Goal: Task Accomplishment & Management: Manage account settings

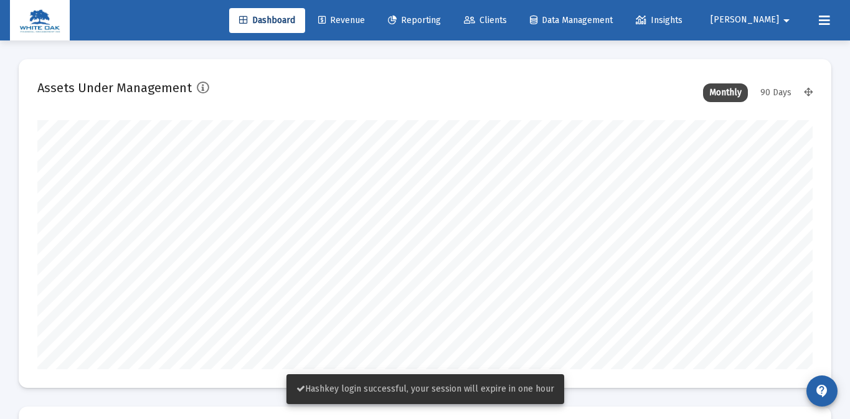
scroll to position [249, 417]
type input "[DATE]"
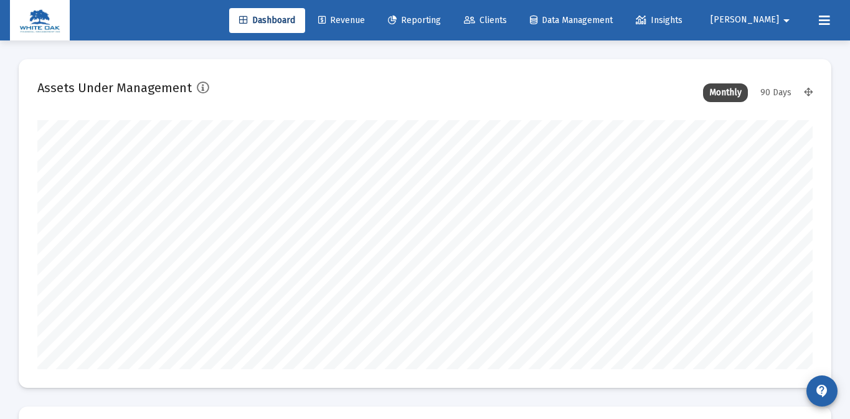
scroll to position [249, 359]
click at [762, 26] on button "Brittany arrow_drop_down" at bounding box center [752, 19] width 113 height 25
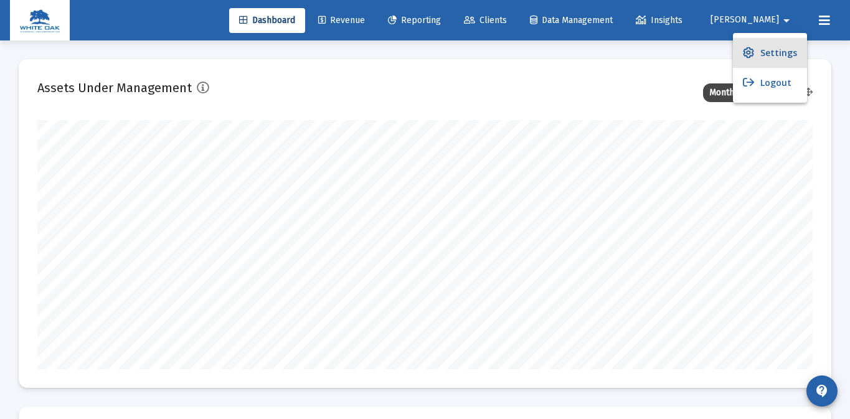
click at [780, 51] on span "Settings" at bounding box center [779, 53] width 37 height 30
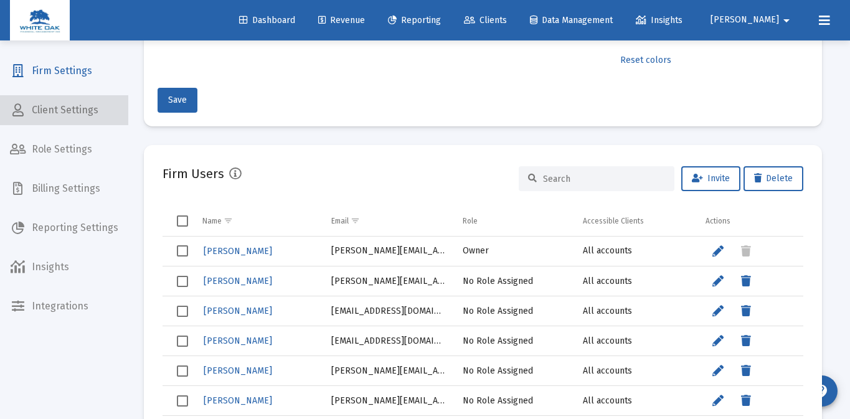
click at [78, 118] on span "Client Settings" at bounding box center [64, 110] width 128 height 30
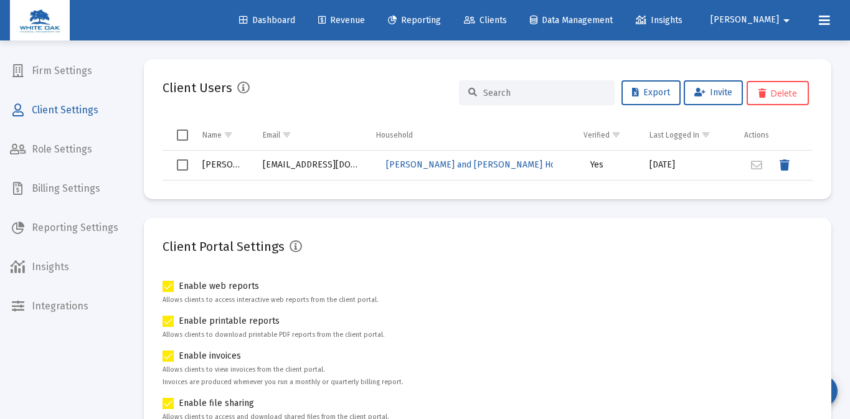
click at [349, 192] on mat-card "Client Users Export Invite Delete Name Email Household Verified Last Logged In …" at bounding box center [488, 129] width 688 height 140
click at [83, 150] on span "Role Settings" at bounding box center [64, 150] width 128 height 30
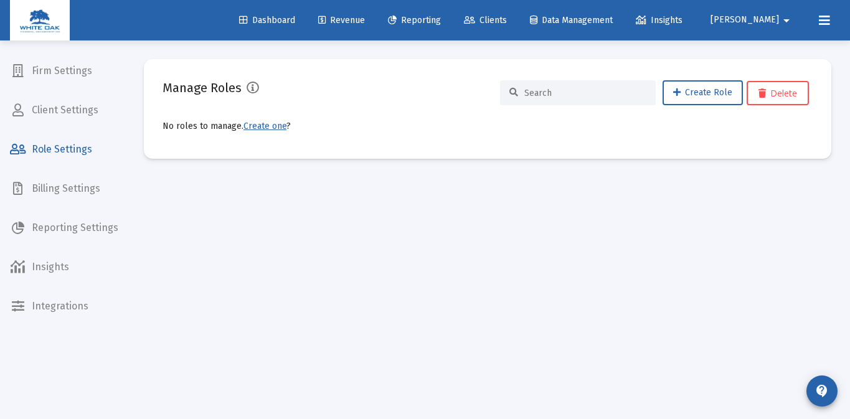
click at [57, 103] on span "Client Settings" at bounding box center [64, 110] width 128 height 30
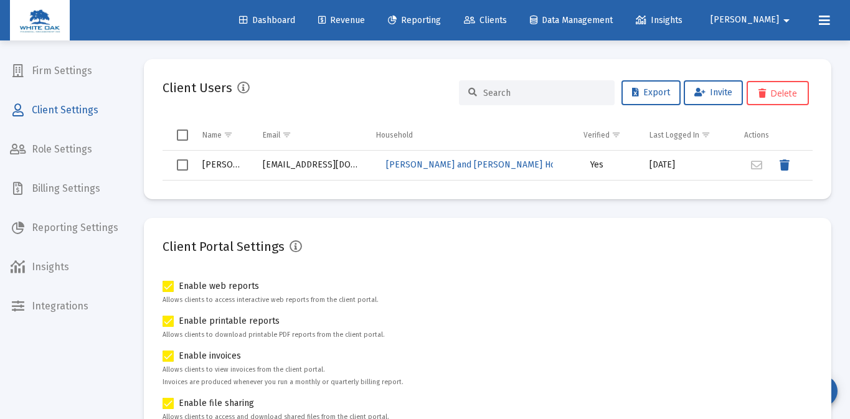
click at [313, 167] on td "[EMAIL_ADDRESS][DOMAIN_NAME]" at bounding box center [310, 166] width 113 height 30
click at [425, 209] on div "Client Users Export Invite Delete Name Email Household Verified Last Logged In …" at bounding box center [488, 291] width 688 height 465
click at [507, 19] on span "Clients" at bounding box center [485, 20] width 43 height 11
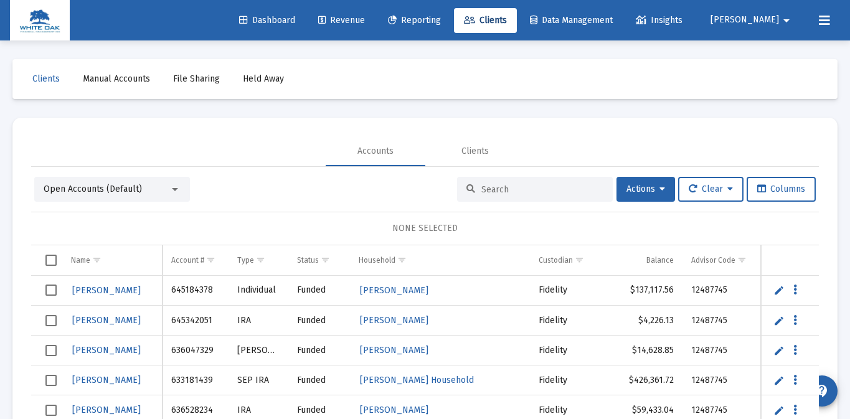
click at [58, 263] on td "Data grid" at bounding box center [46, 260] width 31 height 30
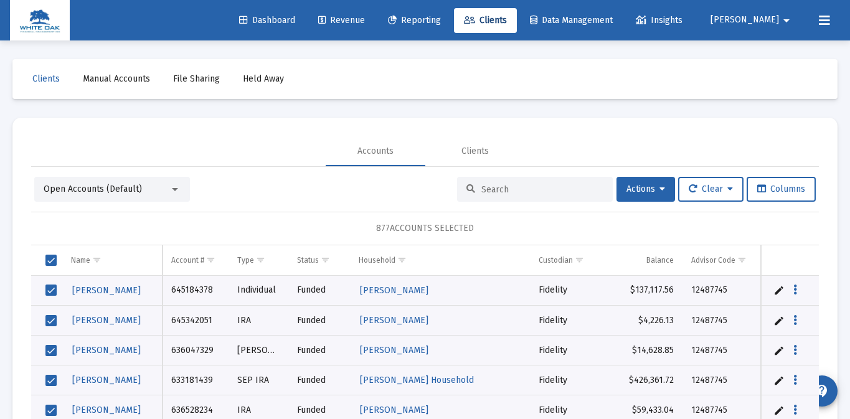
click at [57, 263] on td "Data grid" at bounding box center [46, 260] width 31 height 30
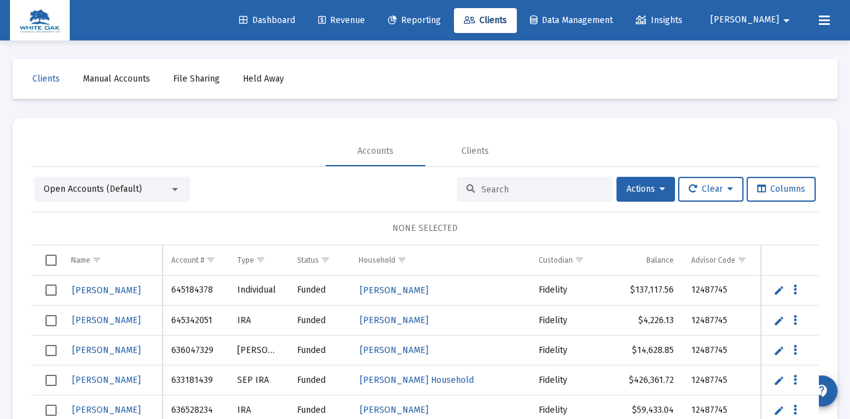
click at [774, 32] on button "Brittany arrow_drop_down" at bounding box center [752, 19] width 113 height 25
click at [776, 49] on span "Settings" at bounding box center [779, 53] width 37 height 30
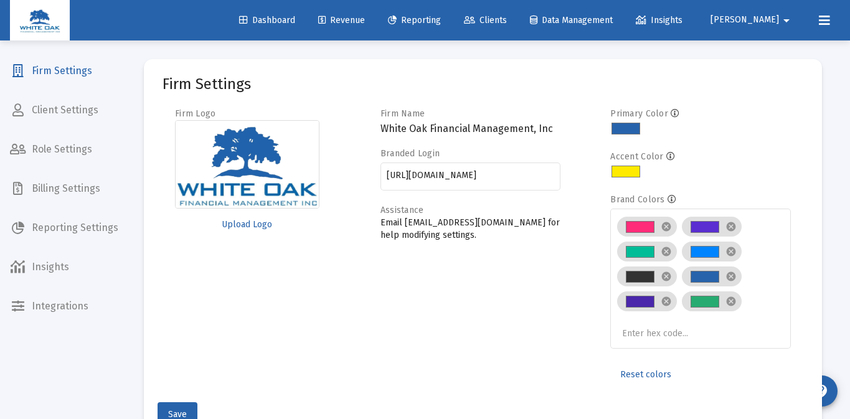
click at [69, 158] on span "Role Settings" at bounding box center [64, 150] width 128 height 30
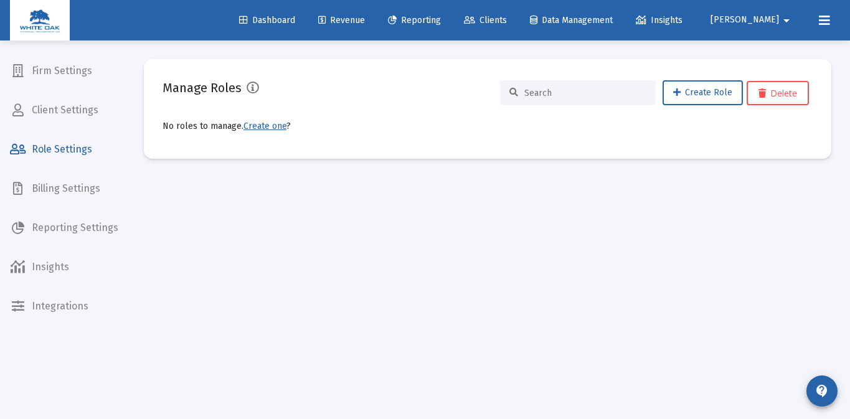
click at [78, 112] on span "Client Settings" at bounding box center [64, 110] width 128 height 30
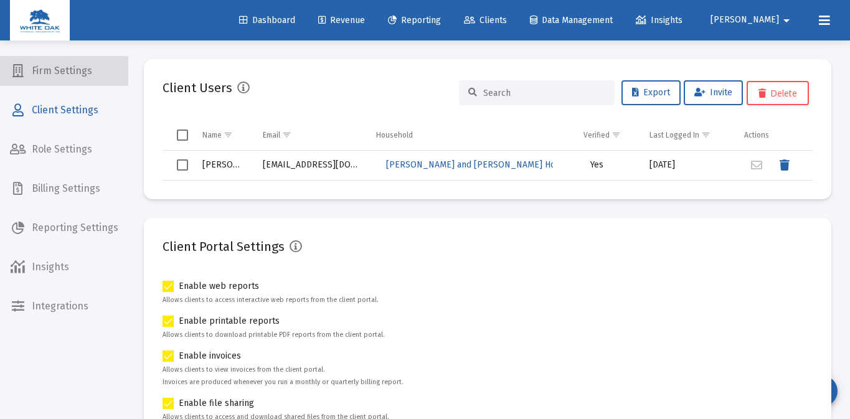
click at [77, 77] on span "Firm Settings" at bounding box center [64, 71] width 128 height 30
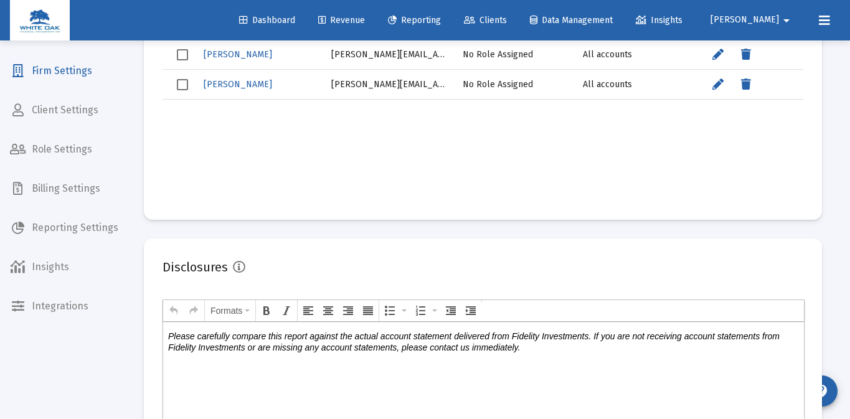
scroll to position [781, 0]
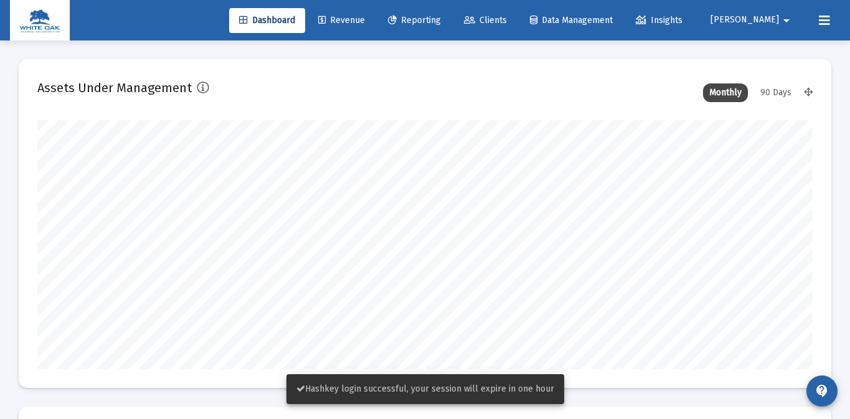
scroll to position [249, 776]
type input "[DATE]"
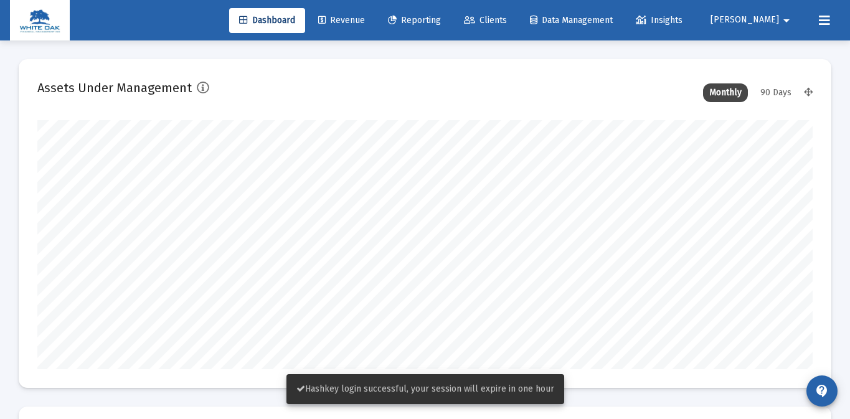
click at [777, 11] on button "[PERSON_NAME] arrow_drop_down" at bounding box center [752, 19] width 113 height 25
click at [776, 43] on span "Settings" at bounding box center [786, 53] width 37 height 30
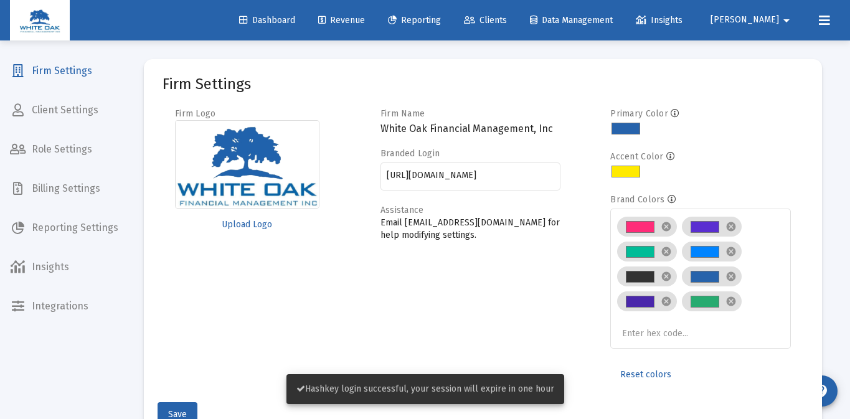
click at [36, 131] on mat-nav-list "Firm Settings Client Settings Role Settings Billing Settings Reporting Settings…" at bounding box center [64, 160] width 128 height 321
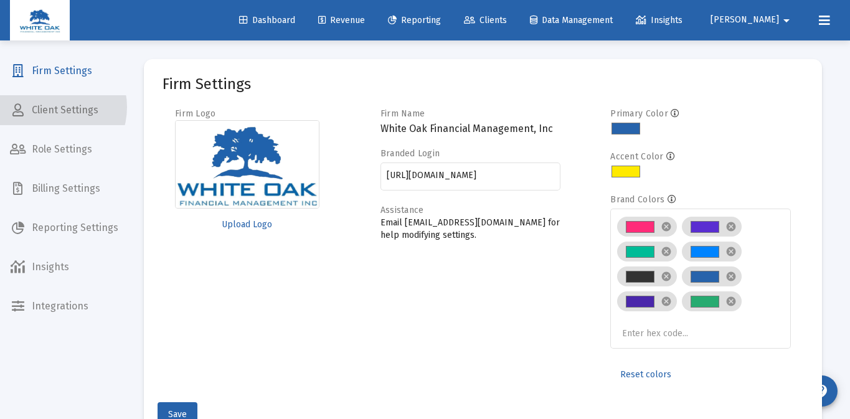
click at [50, 107] on span "Client Settings" at bounding box center [64, 110] width 128 height 30
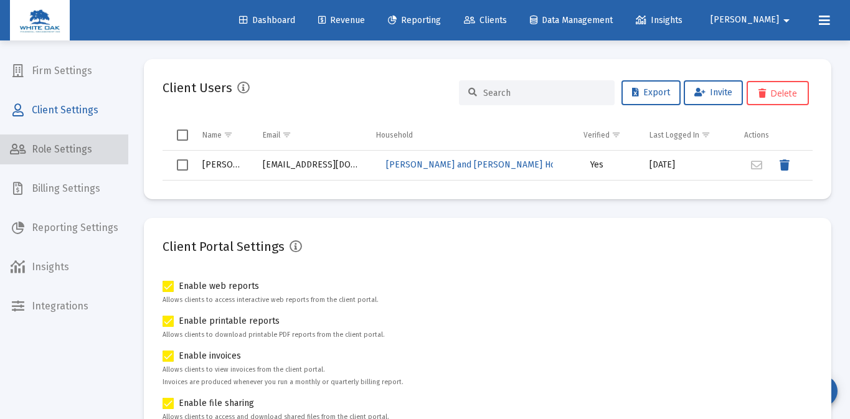
click at [83, 145] on span "Role Settings" at bounding box center [64, 150] width 128 height 30
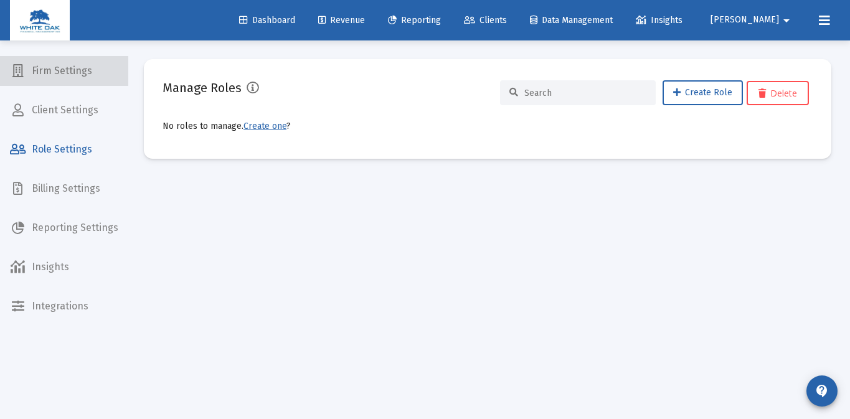
click at [78, 80] on span "Firm Settings" at bounding box center [64, 71] width 128 height 30
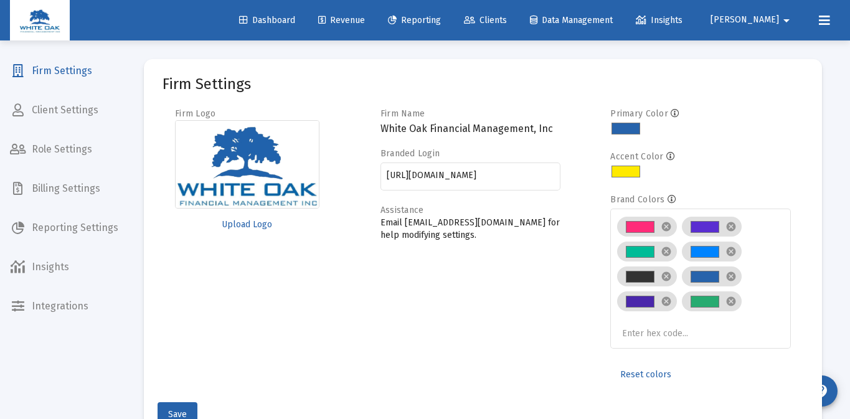
click at [83, 120] on span "Client Settings" at bounding box center [64, 110] width 128 height 30
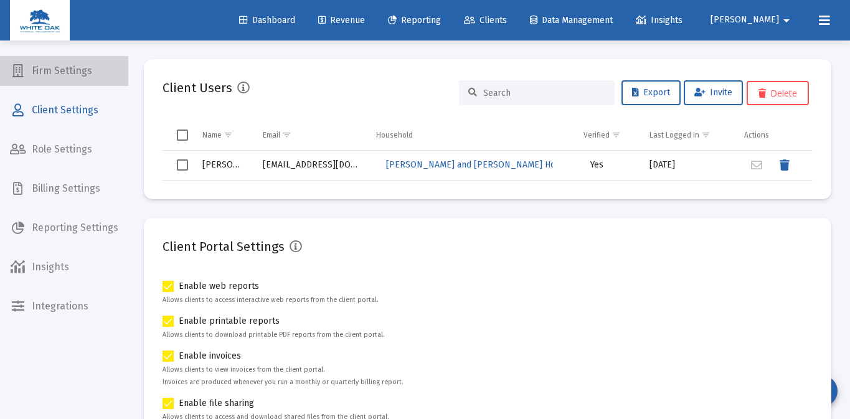
drag, startPoint x: 75, startPoint y: 81, endPoint x: 112, endPoint y: 107, distance: 44.8
click at [75, 81] on span "Firm Settings" at bounding box center [64, 71] width 128 height 30
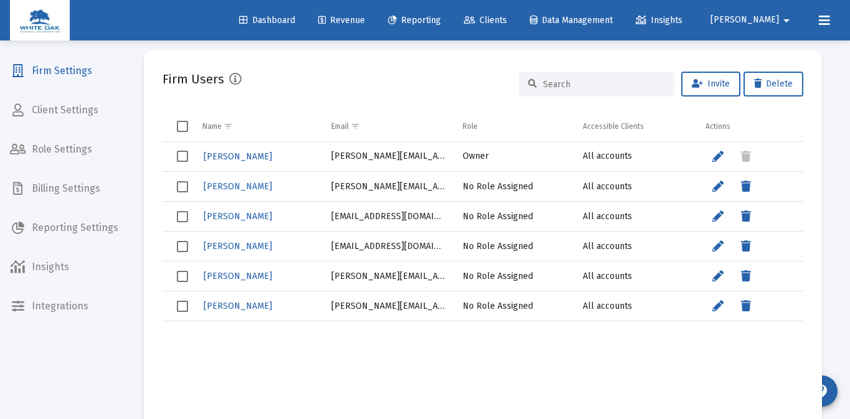
scroll to position [479, 0]
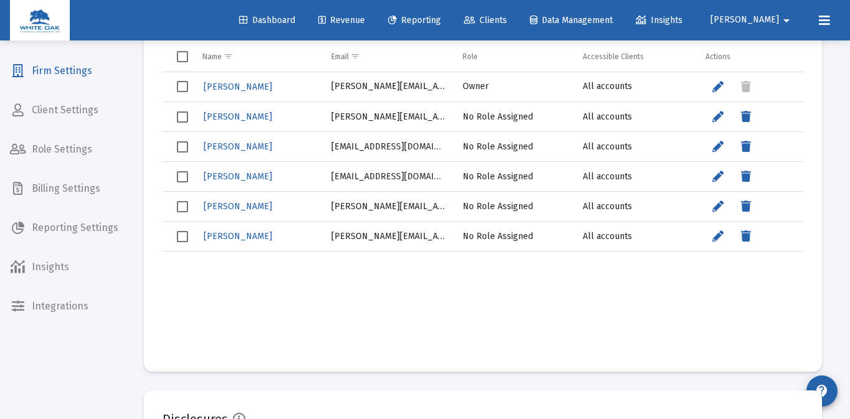
click at [86, 123] on span "Client Settings" at bounding box center [64, 110] width 128 height 30
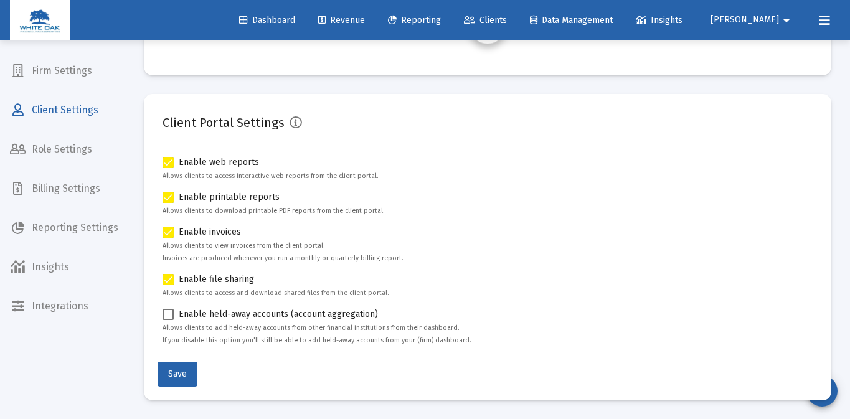
scroll to position [40, 0]
